Goal: Check status

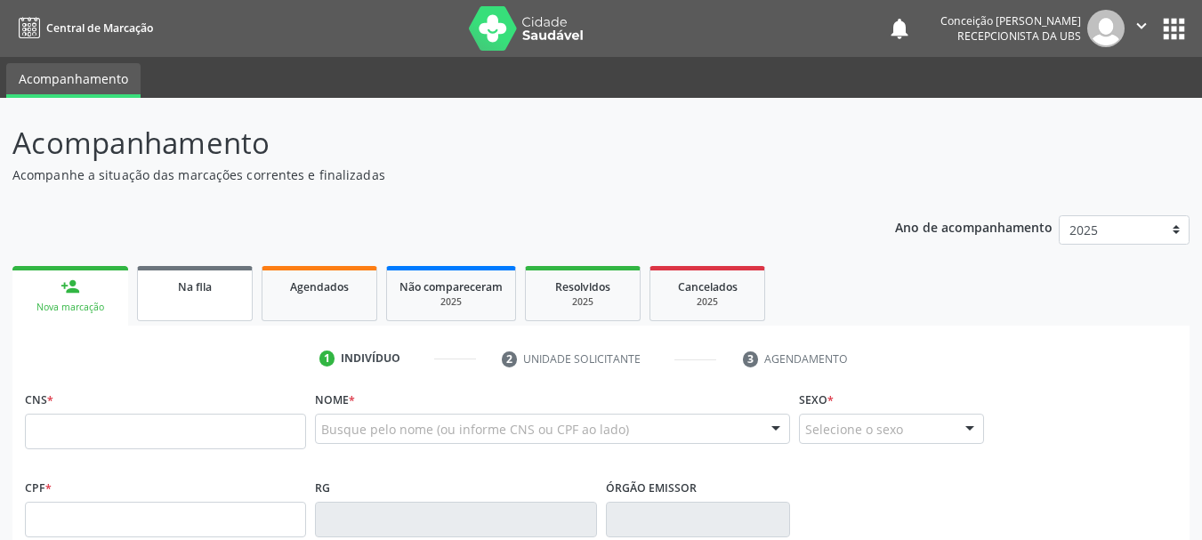
click at [193, 292] on span "Na fila" at bounding box center [195, 286] width 34 height 15
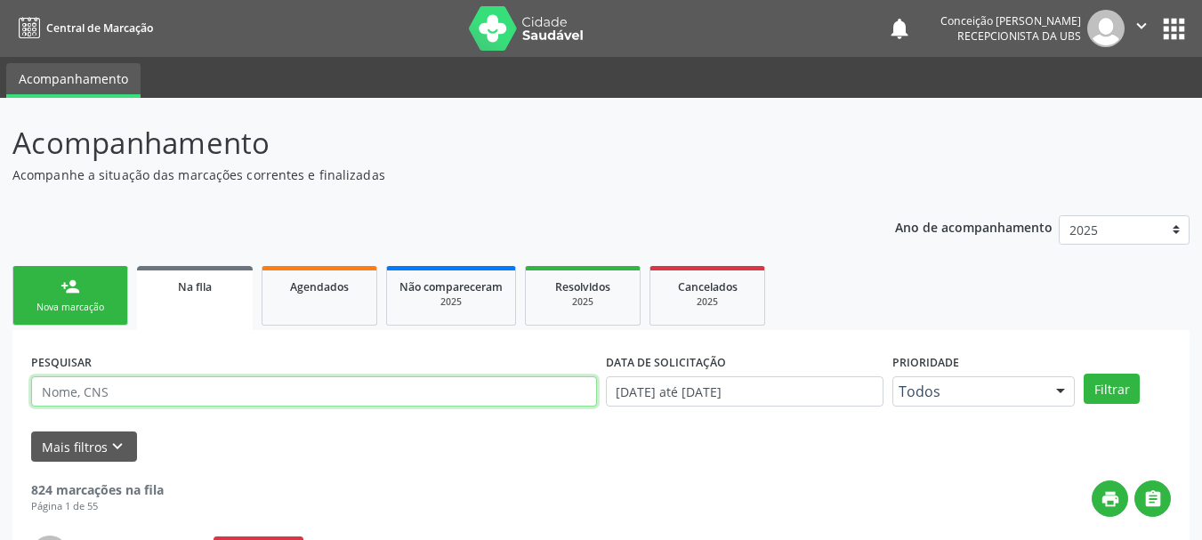
click at [189, 388] on input "text" at bounding box center [314, 391] width 566 height 30
type input "adenildes [PERSON_NAME]"
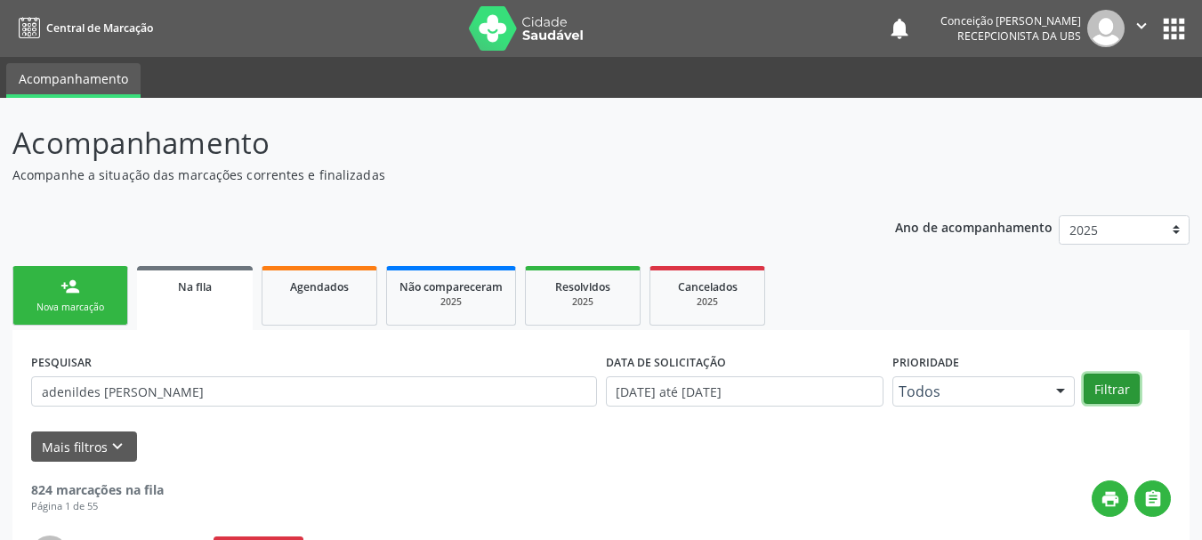
click at [1134, 395] on button "Filtrar" at bounding box center [1112, 389] width 56 height 30
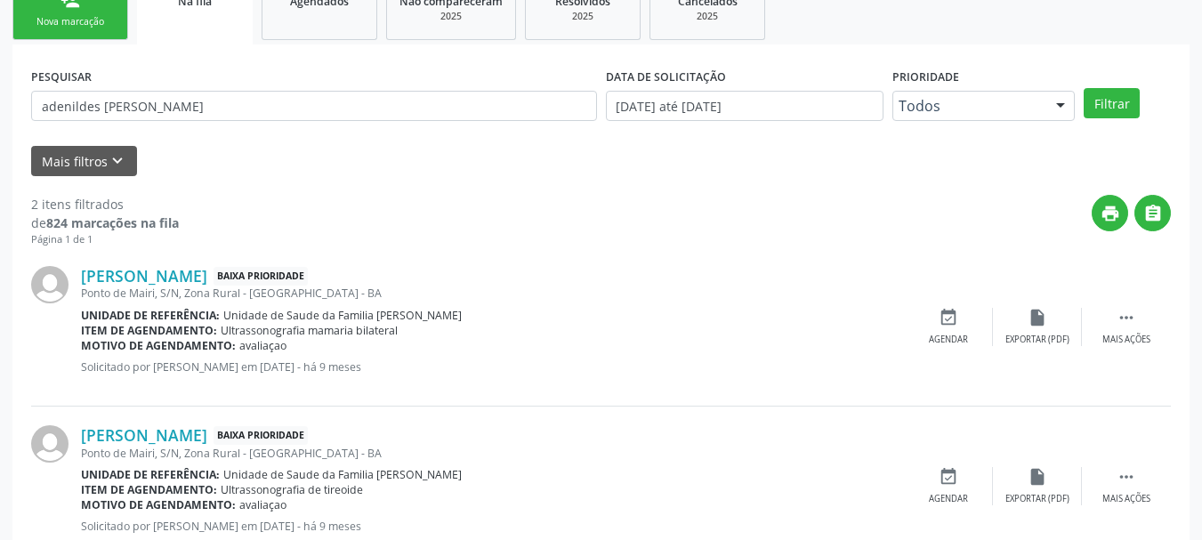
scroll to position [342, 0]
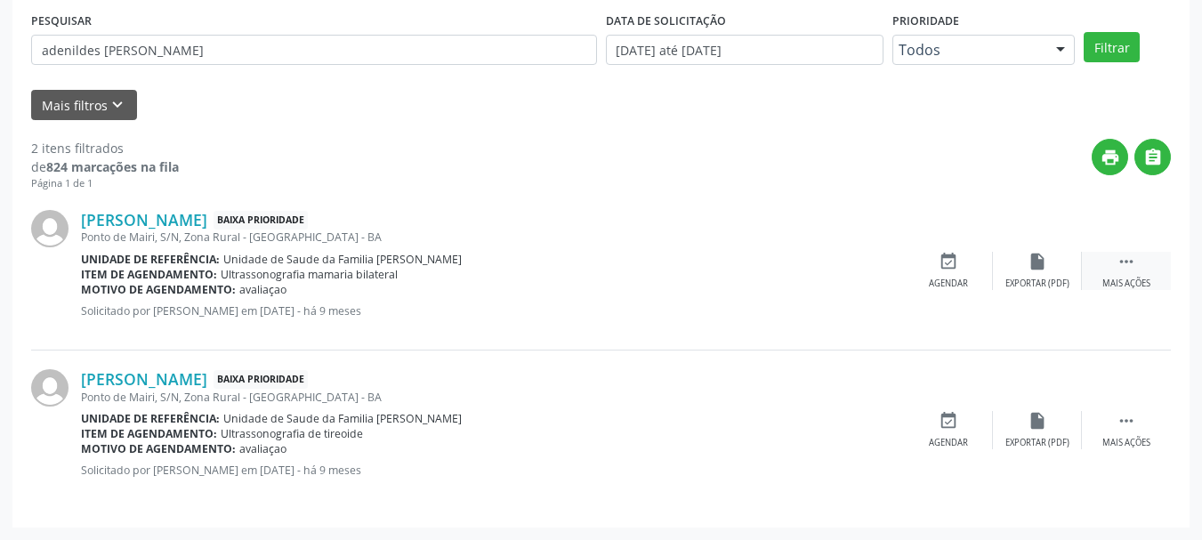
click at [1131, 270] on icon "" at bounding box center [1127, 262] width 20 height 20
click at [870, 287] on div "Imprimir" at bounding box center [859, 284] width 40 height 12
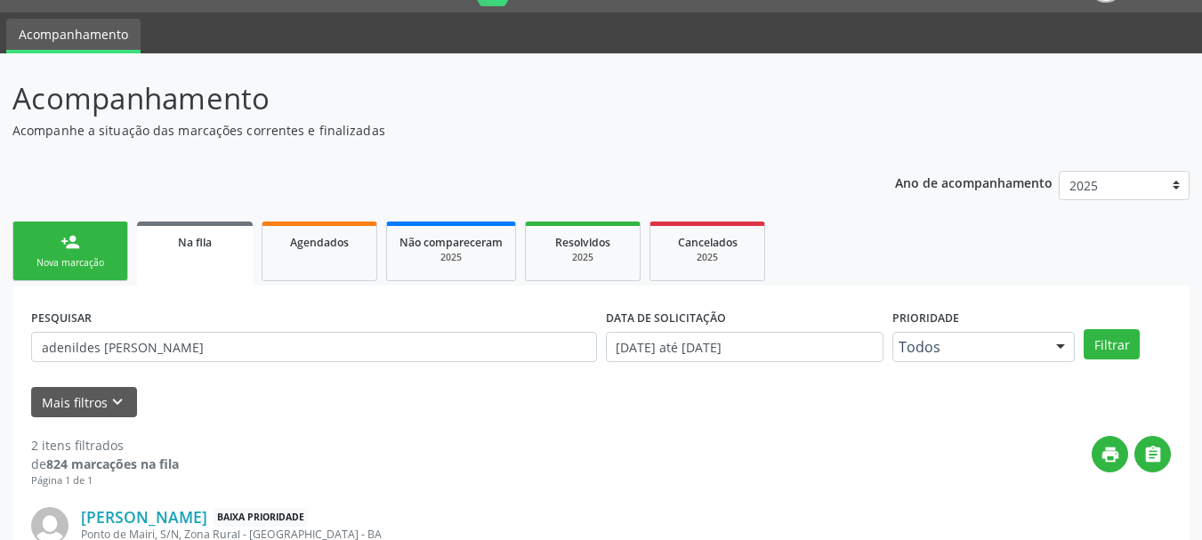
scroll to position [0, 0]
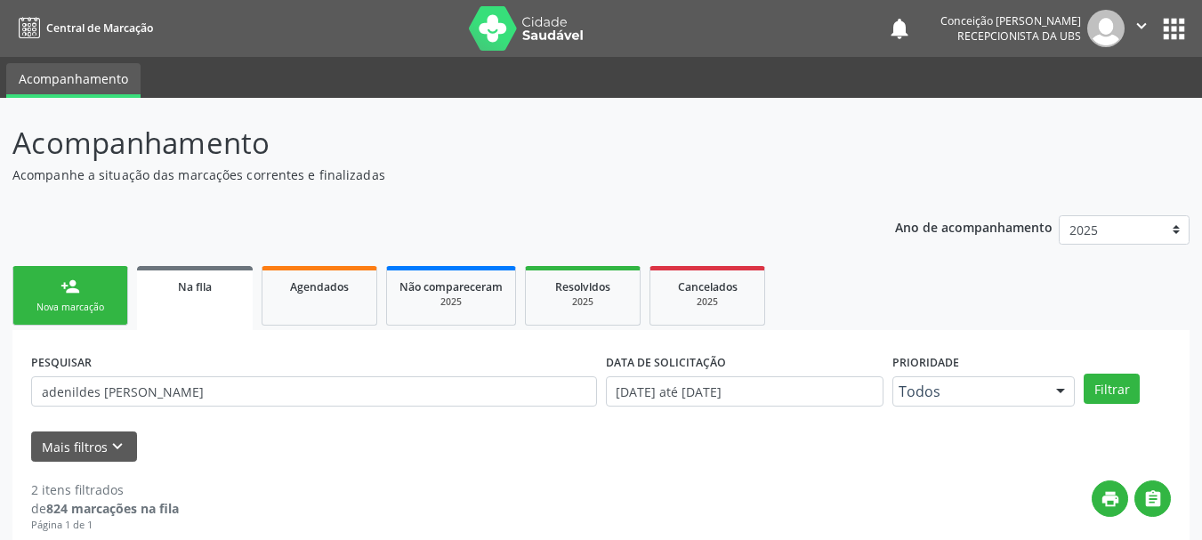
click at [94, 289] on link "person_add Nova marcação" at bounding box center [70, 296] width 116 height 60
